Goal: Information Seeking & Learning: Understand process/instructions

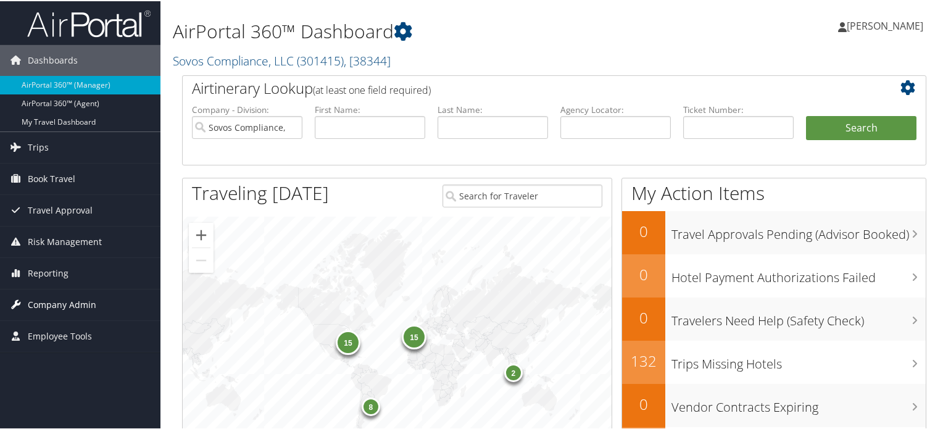
click at [70, 307] on span "Company Admin" at bounding box center [62, 303] width 69 height 31
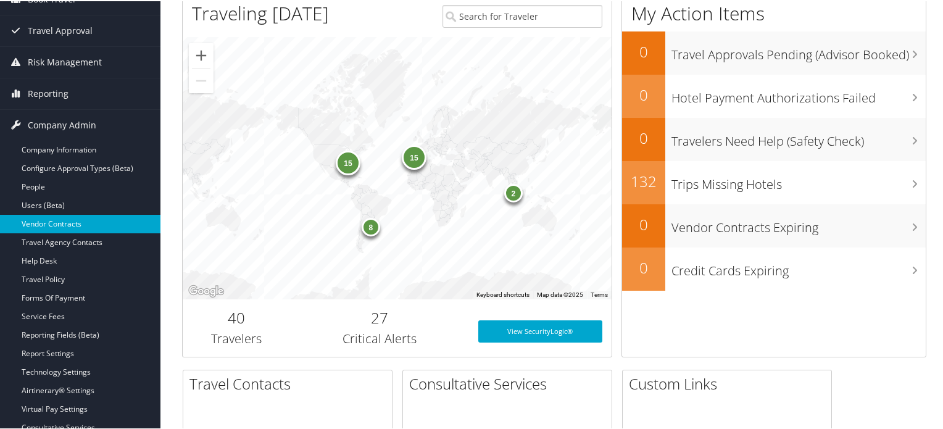
scroll to position [185, 0]
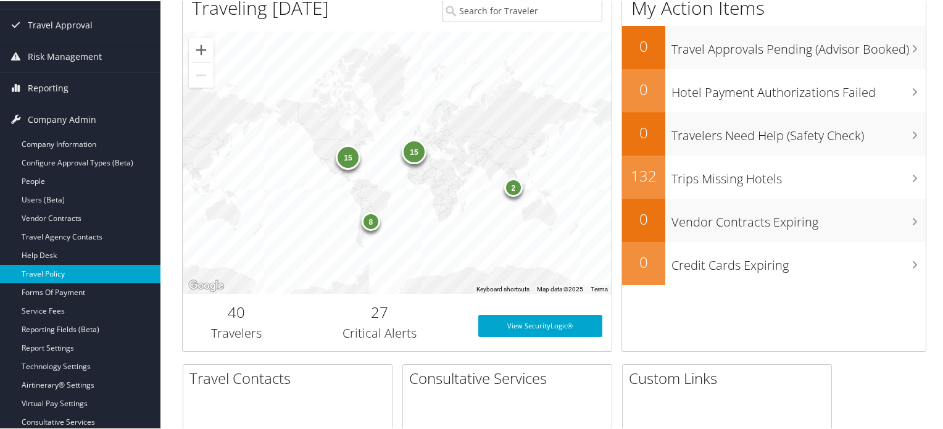
click at [70, 274] on link "Travel Policy" at bounding box center [80, 273] width 161 height 19
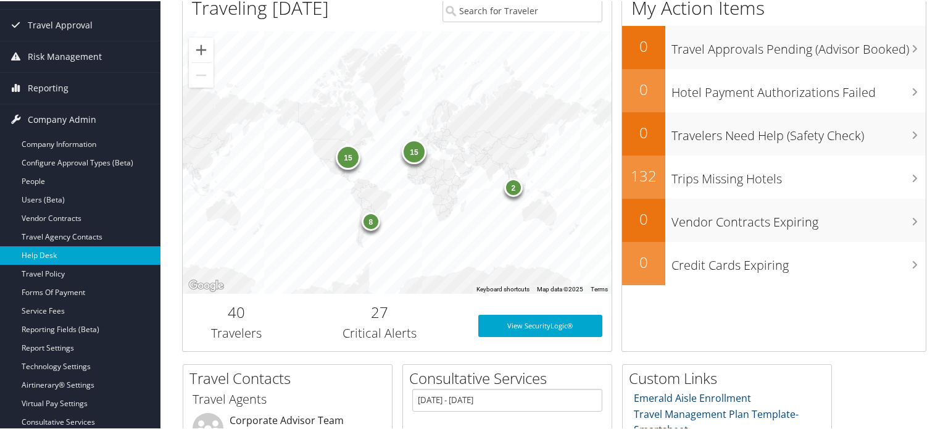
scroll to position [0, 0]
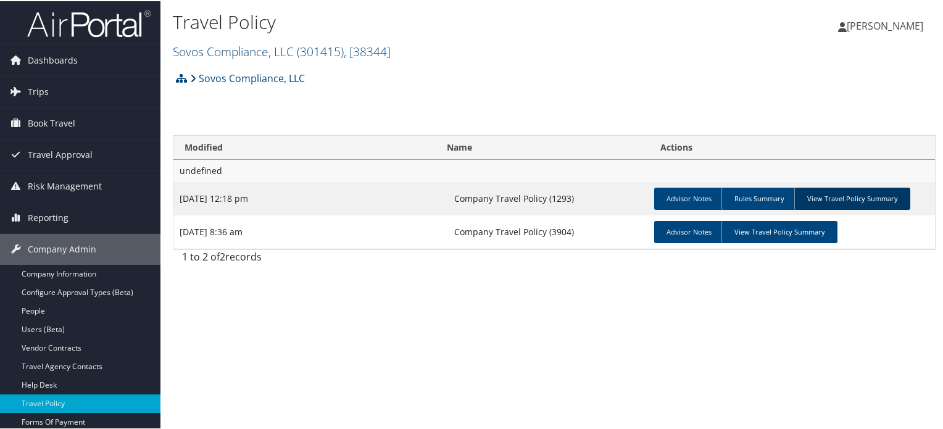
click at [874, 199] on link "View Travel Policy Summary" at bounding box center [853, 197] width 116 height 22
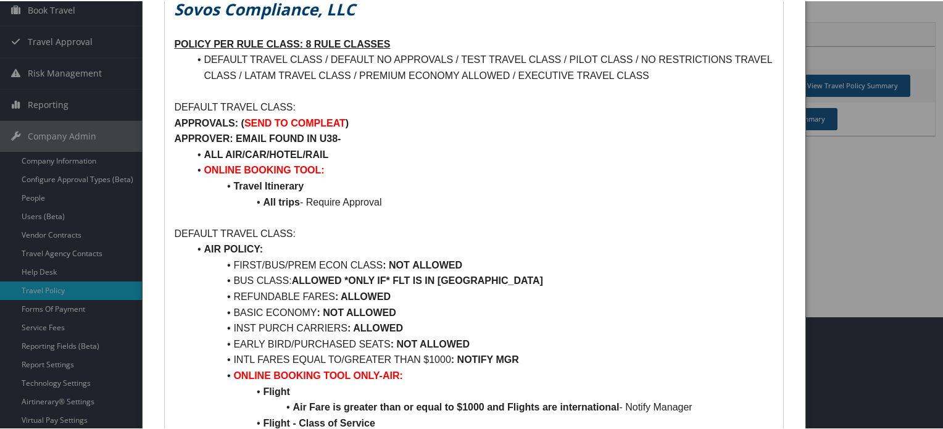
scroll to position [123, 0]
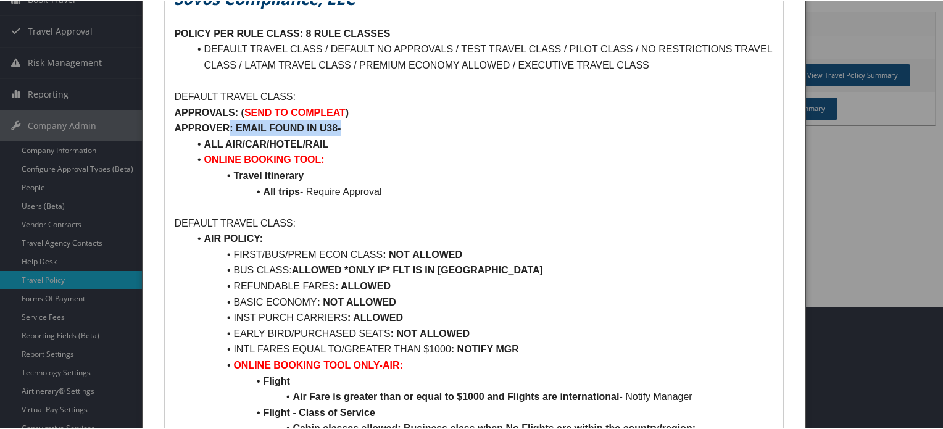
drag, startPoint x: 233, startPoint y: 127, endPoint x: 361, endPoint y: 128, distance: 127.2
click at [361, 128] on p "APPROVER: EMAIL FOUND IN U38-" at bounding box center [474, 127] width 600 height 16
click at [208, 145] on strong "ALL AIR/CAR/HOTEL/RAIL" at bounding box center [266, 143] width 125 height 10
drag, startPoint x: 203, startPoint y: 144, endPoint x: 338, endPoint y: 144, distance: 135.8
click at [338, 144] on li "ALL AIR/CAR/HOTEL/RAIL" at bounding box center [481, 143] width 585 height 16
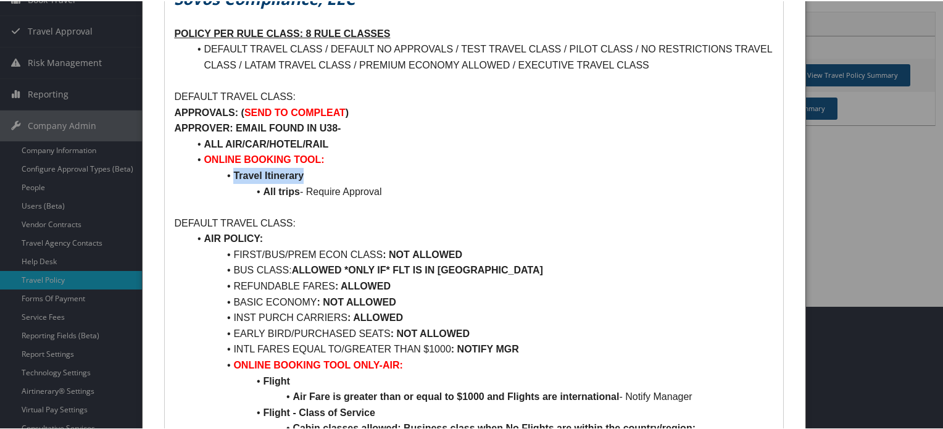
drag, startPoint x: 233, startPoint y: 172, endPoint x: 320, endPoint y: 175, distance: 87.1
click at [320, 175] on li "Travel Itinerary" at bounding box center [481, 175] width 585 height 16
drag, startPoint x: 263, startPoint y: 190, endPoint x: 388, endPoint y: 186, distance: 124.8
click at [388, 186] on li "All trips - Require Approval" at bounding box center [481, 191] width 585 height 16
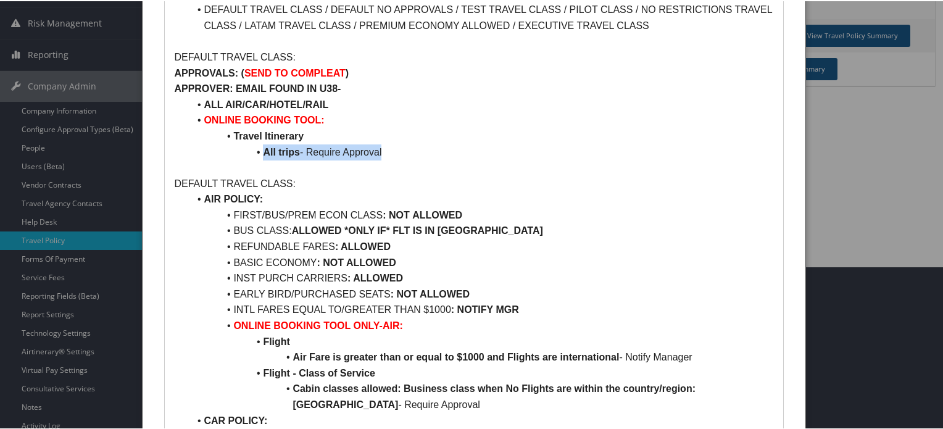
scroll to position [185, 0]
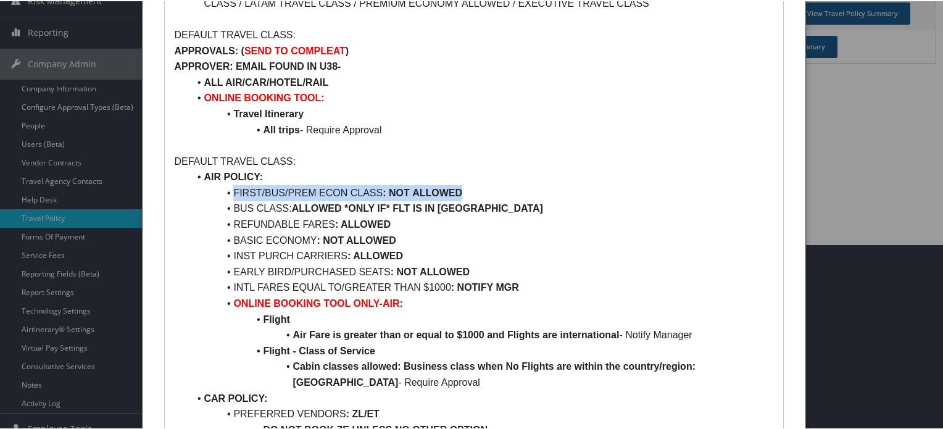
drag, startPoint x: 233, startPoint y: 192, endPoint x: 468, endPoint y: 192, distance: 234.6
click at [468, 192] on li "FIRST/BUS/PREM ECON CLASS : NOT ALLOWED" at bounding box center [481, 192] width 585 height 16
click at [417, 193] on strong "ALLOWED" at bounding box center [437, 191] width 50 height 10
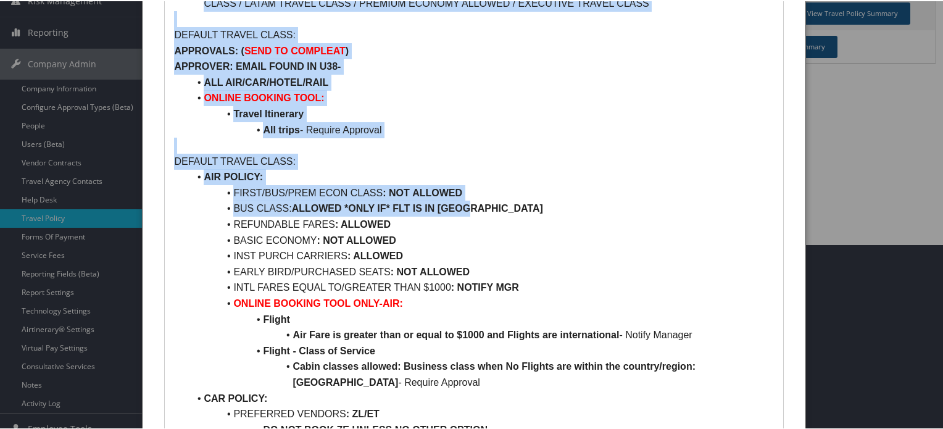
drag, startPoint x: 184, startPoint y: 209, endPoint x: 135, endPoint y: 209, distance: 48.8
click at [135, 209] on body "Menu Dashboards ► AirPortal 360™ (Manager) AirPortal 360™ (Agent) My Travel Das…" at bounding box center [474, 29] width 948 height 429
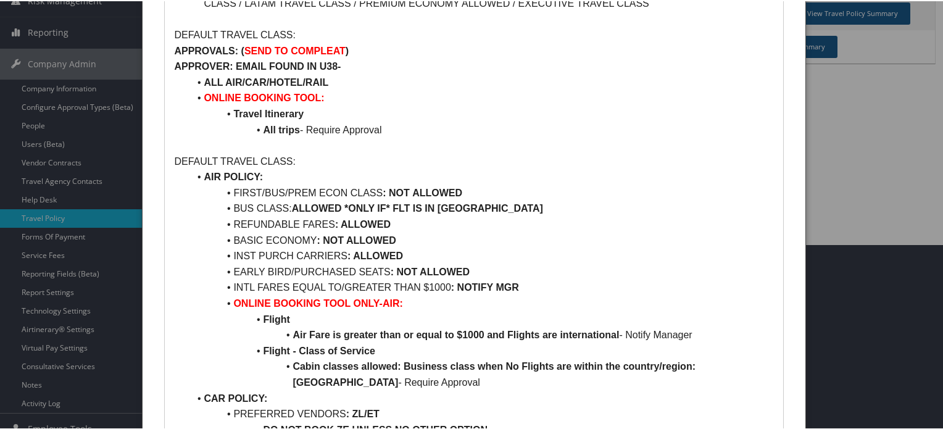
click at [322, 232] on li "BASIC ECONOMY : NOT ALLOWED" at bounding box center [481, 240] width 585 height 16
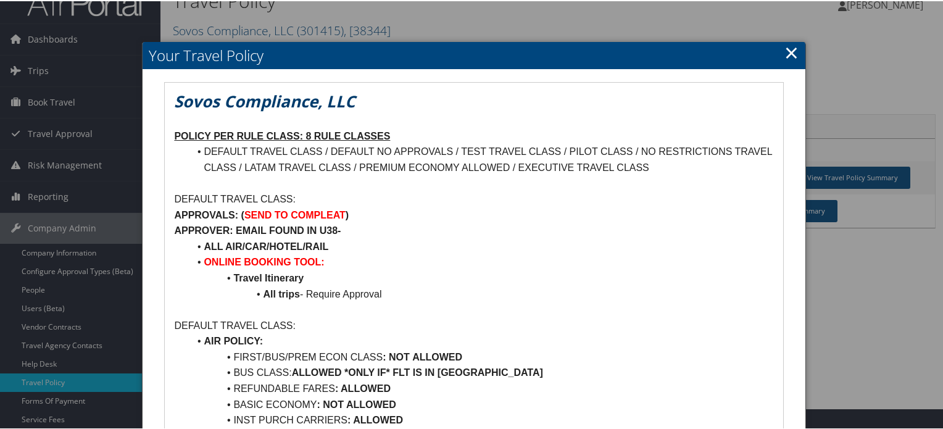
scroll to position [0, 0]
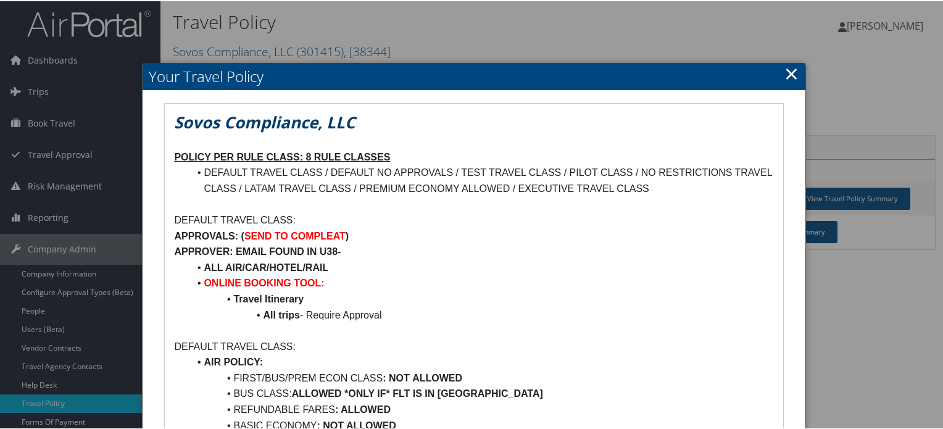
click at [795, 71] on h2 "Your Travel Policy" at bounding box center [474, 75] width 662 height 27
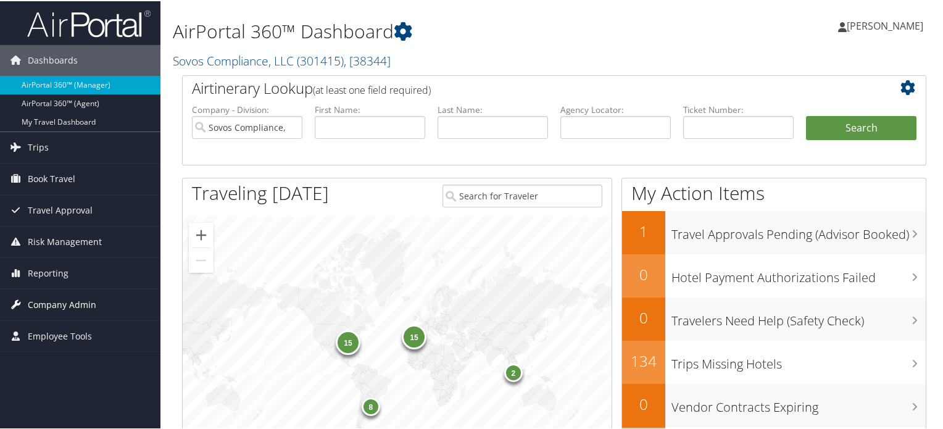
click at [81, 302] on span "Company Admin" at bounding box center [62, 303] width 69 height 31
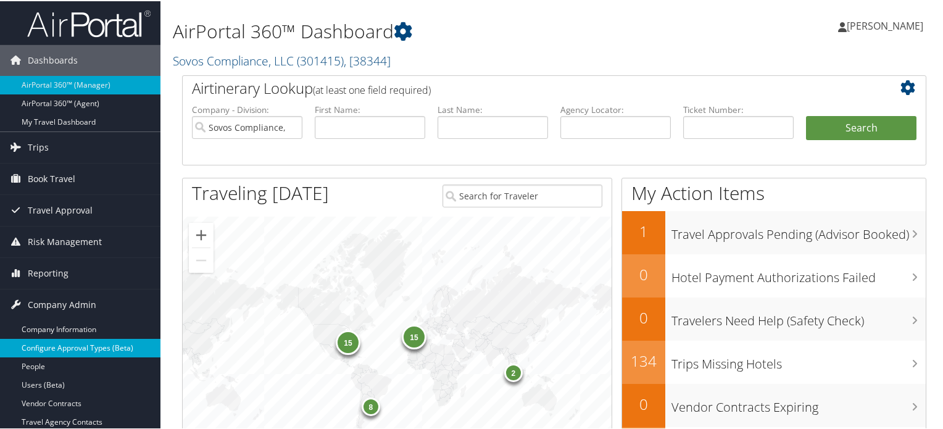
scroll to position [123, 0]
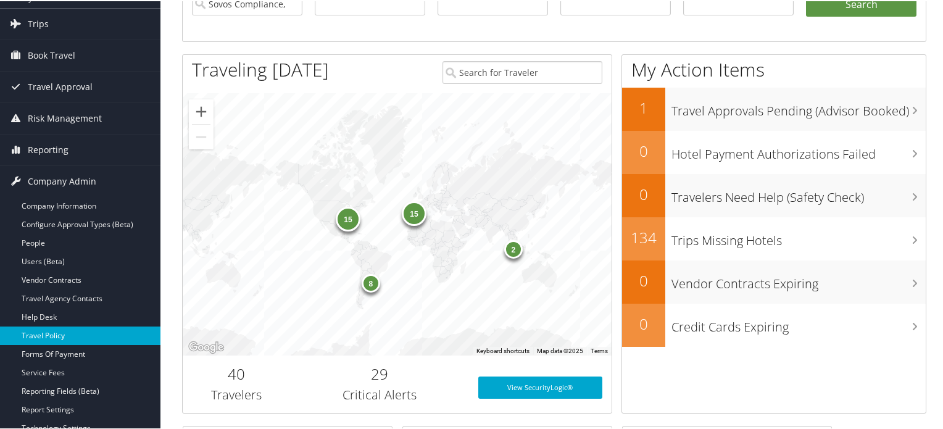
click at [77, 338] on link "Travel Policy" at bounding box center [80, 334] width 161 height 19
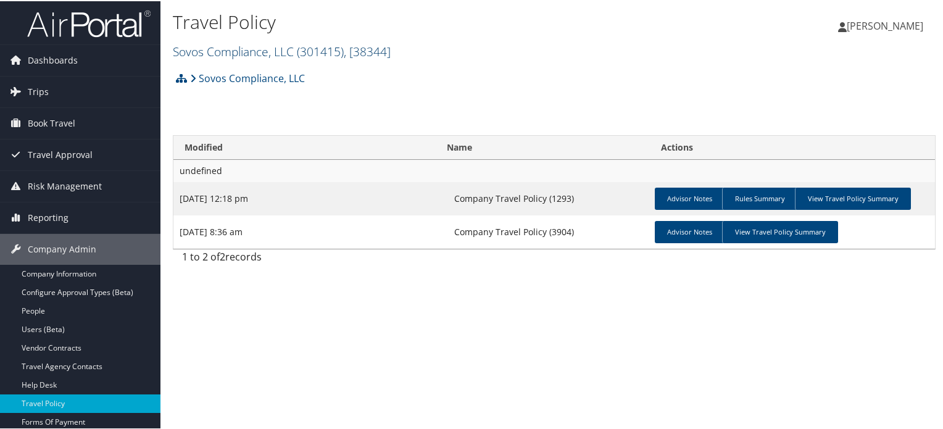
click at [344, 44] on span "( 301415 )" at bounding box center [320, 50] width 47 height 17
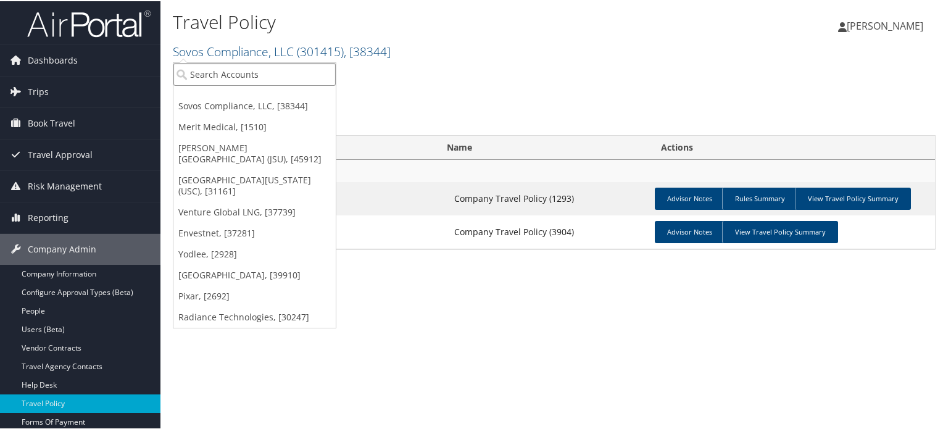
click at [232, 69] on input "search" at bounding box center [254, 73] width 162 height 23
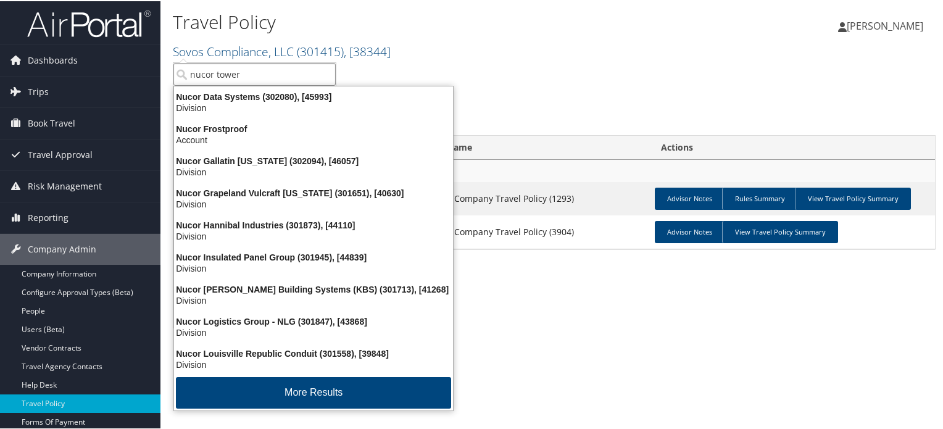
type input "nucor towers"
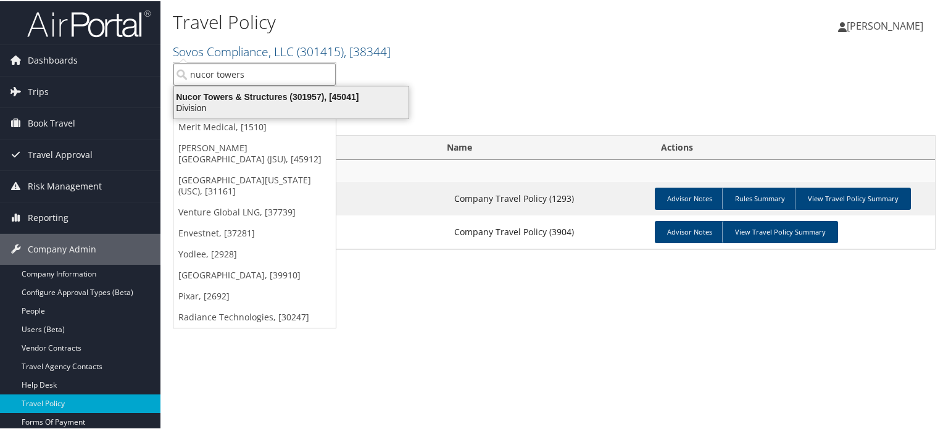
click at [256, 104] on div "Division" at bounding box center [291, 106] width 249 height 11
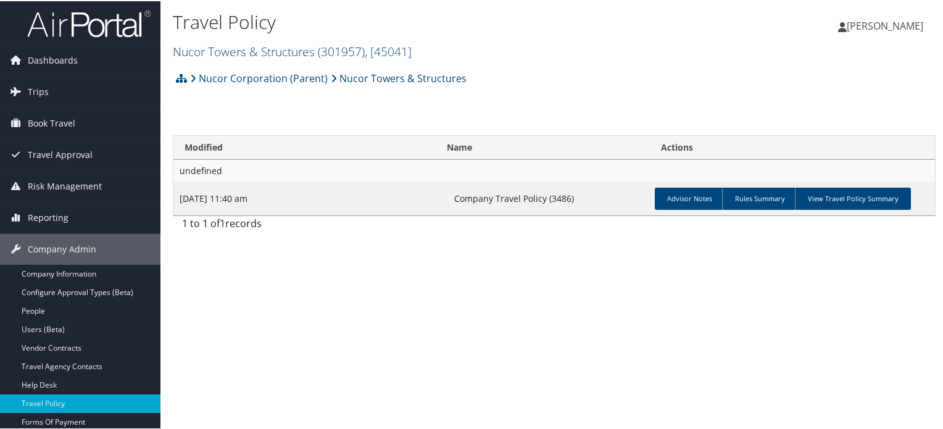
click at [437, 291] on div "Travel Policy Nucor Towers & Structures ( 301957 ) , [ 45041 ] Nucor Towers & S…" at bounding box center [555, 214] width 788 height 429
click at [867, 201] on link "View Travel Policy Summary" at bounding box center [853, 197] width 116 height 22
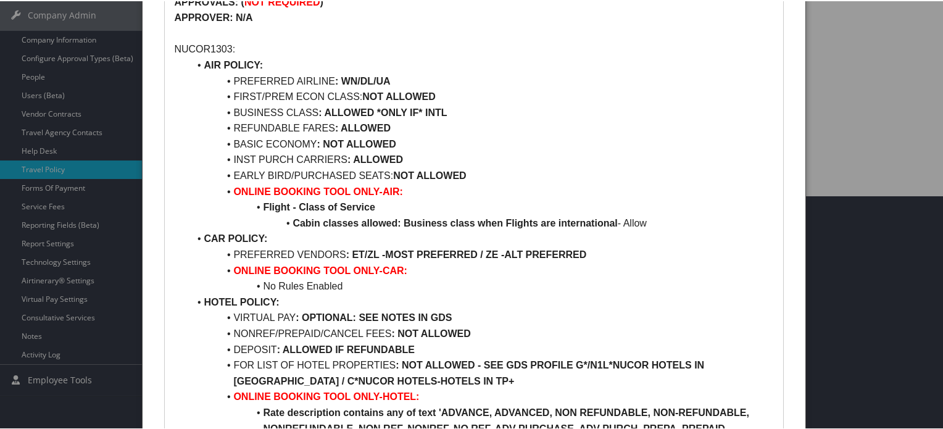
scroll to position [370, 0]
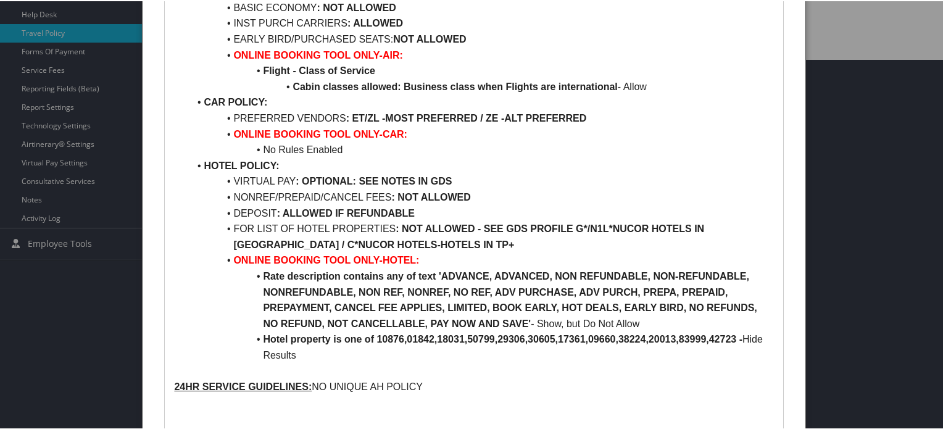
click at [259, 178] on li "VIRTUAL PAY : OPTIONAL: SEE NOTES IN GDS" at bounding box center [481, 180] width 585 height 16
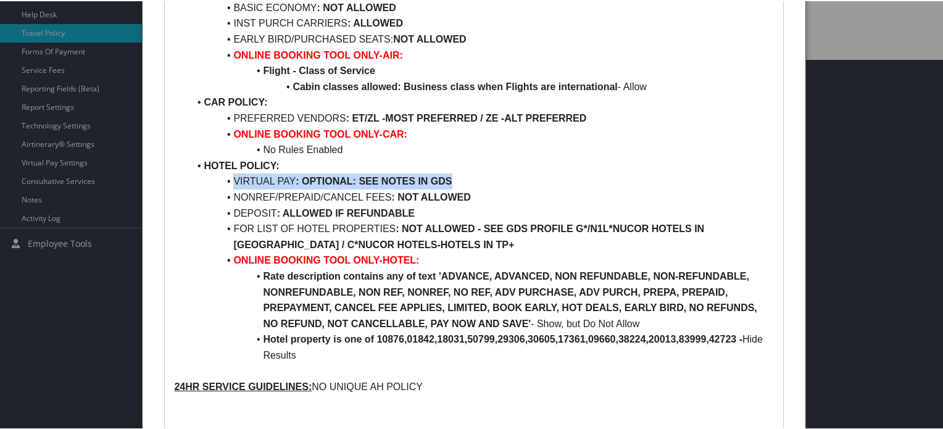
drag, startPoint x: 259, startPoint y: 178, endPoint x: 432, endPoint y: 178, distance: 172.3
click at [432, 178] on li "VIRTUAL PAY : OPTIONAL: SEE NOTES IN GDS" at bounding box center [481, 180] width 585 height 16
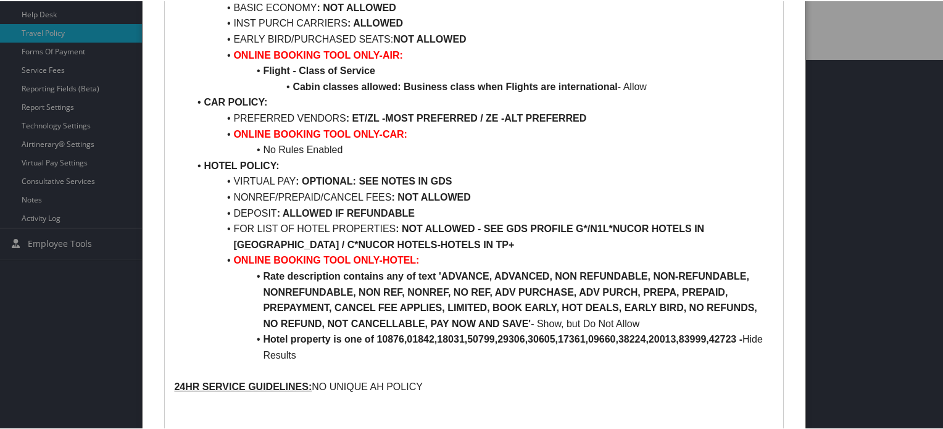
click at [248, 195] on li "NONREF/PREPAID/CANCEL FEES : NOT ALLOWED" at bounding box center [481, 196] width 585 height 16
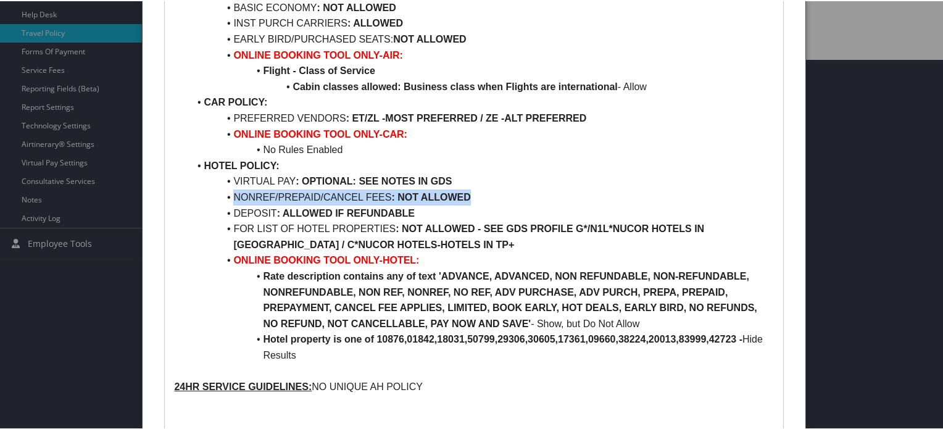
drag, startPoint x: 248, startPoint y: 195, endPoint x: 456, endPoint y: 196, distance: 208.1
click at [456, 196] on li "NONREF/PREPAID/CANCEL FEES : NOT ALLOWED" at bounding box center [481, 196] width 585 height 16
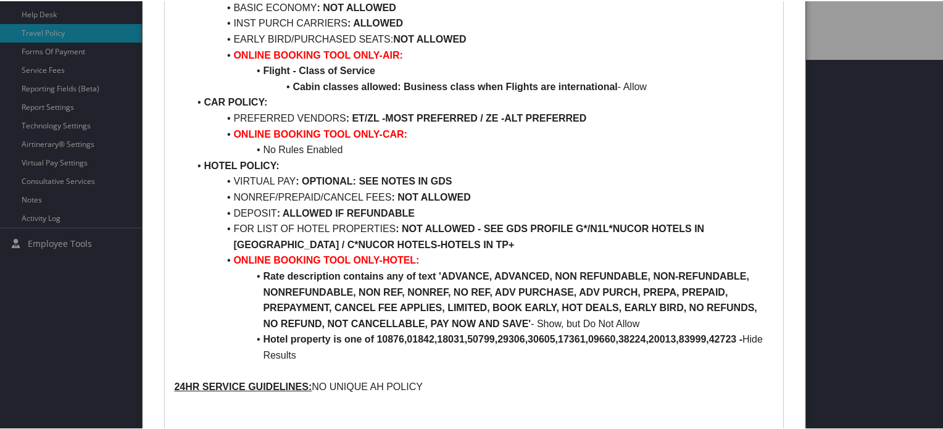
click at [364, 208] on strong ": ALLOWED IF REFUNDABLE" at bounding box center [346, 212] width 138 height 10
click at [407, 228] on strong ": NOT ALLOWED - SEE GDS PROFILE G*/N1L*NUCOR HOTELS IN [GEOGRAPHIC_DATA] / C*NU…" at bounding box center [470, 235] width 474 height 27
drag, startPoint x: 407, startPoint y: 228, endPoint x: 588, endPoint y: 228, distance: 180.9
click at [588, 228] on strong ": NOT ALLOWED - SEE GDS PROFILE G*/N1L*NUCOR HOTELS IN [GEOGRAPHIC_DATA] / C*NU…" at bounding box center [470, 235] width 474 height 27
click at [553, 245] on li "FOR LIST OF HOTEL PROPERTIES : NOT ALLOWED - SEE GDS PROFILE G*/N1L*NUCOR HOTEL…" at bounding box center [481, 235] width 585 height 31
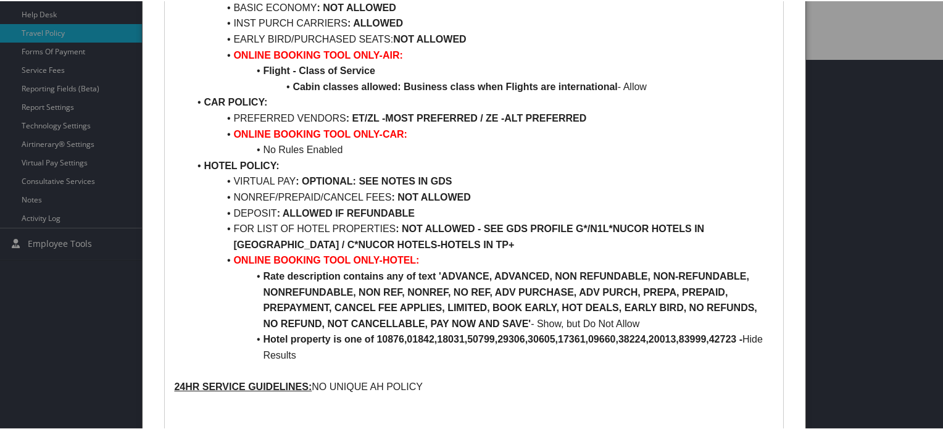
click at [246, 228] on li "FOR LIST OF HOTEL PROPERTIES : NOT ALLOWED - SEE GDS PROFILE G*/N1L*NUCOR HOTEL…" at bounding box center [481, 235] width 585 height 31
drag, startPoint x: 246, startPoint y: 228, endPoint x: 401, endPoint y: 227, distance: 154.4
click at [401, 227] on li "FOR LIST OF HOTEL PROPERTIES : NOT ALLOWED - SEE GDS PROFILE G*/N1L*NUCOR HOTEL…" at bounding box center [481, 235] width 585 height 31
click at [442, 181] on strong ": OPTIONAL: SEE NOTES IN GDS" at bounding box center [374, 180] width 156 height 10
drag, startPoint x: 353, startPoint y: 115, endPoint x: 562, endPoint y: 115, distance: 209.3
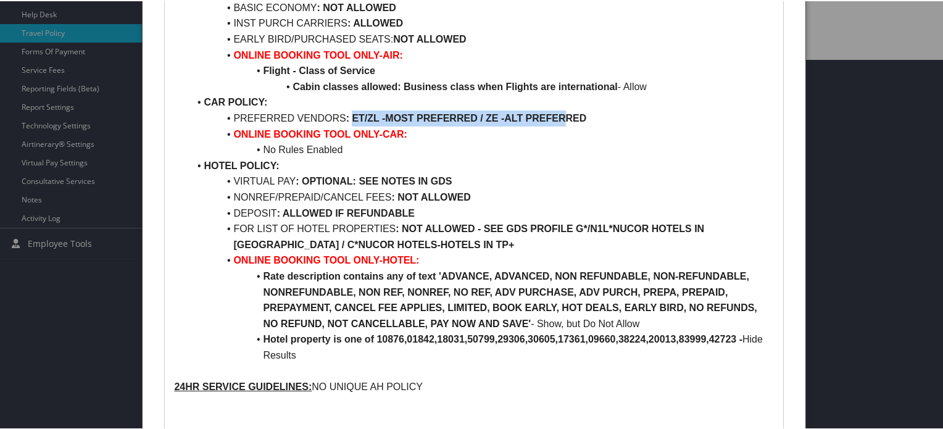
click at [562, 115] on strong ": ET/ZL -MOST PREFERRED / ZE -ALT PREFERRED" at bounding box center [466, 117] width 241 height 10
click at [499, 165] on li "HOTEL POLICY:" at bounding box center [481, 165] width 585 height 16
drag, startPoint x: 617, startPoint y: 117, endPoint x: 232, endPoint y: 113, distance: 385.9
click at [232, 113] on li "PREFERRED VENDORS : ET/ZL -MOST PREFERRED / ZE -ALT PREFERRED" at bounding box center [481, 117] width 585 height 16
click at [467, 180] on li "VIRTUAL PAY : OPTIONAL: SEE NOTES IN GDS" at bounding box center [481, 180] width 585 height 16
